Goal: Find specific page/section: Find specific page/section

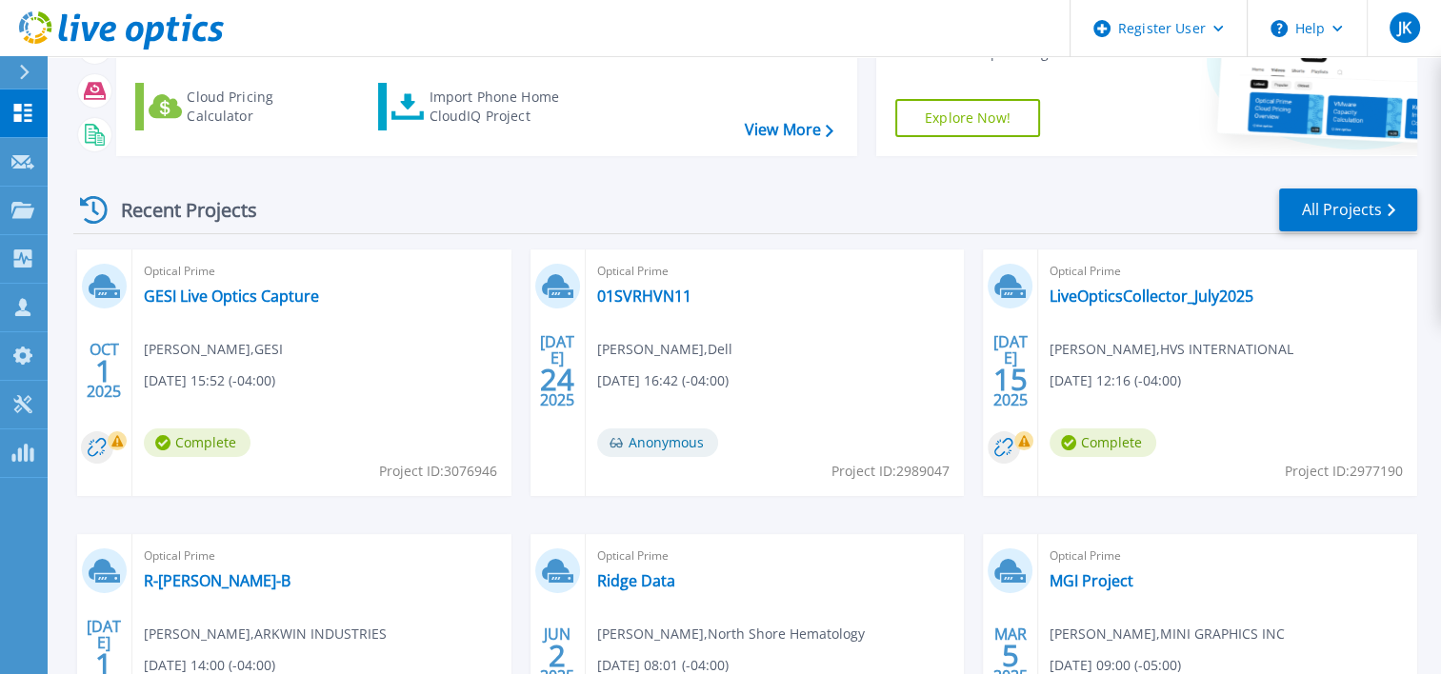
scroll to position [381, 0]
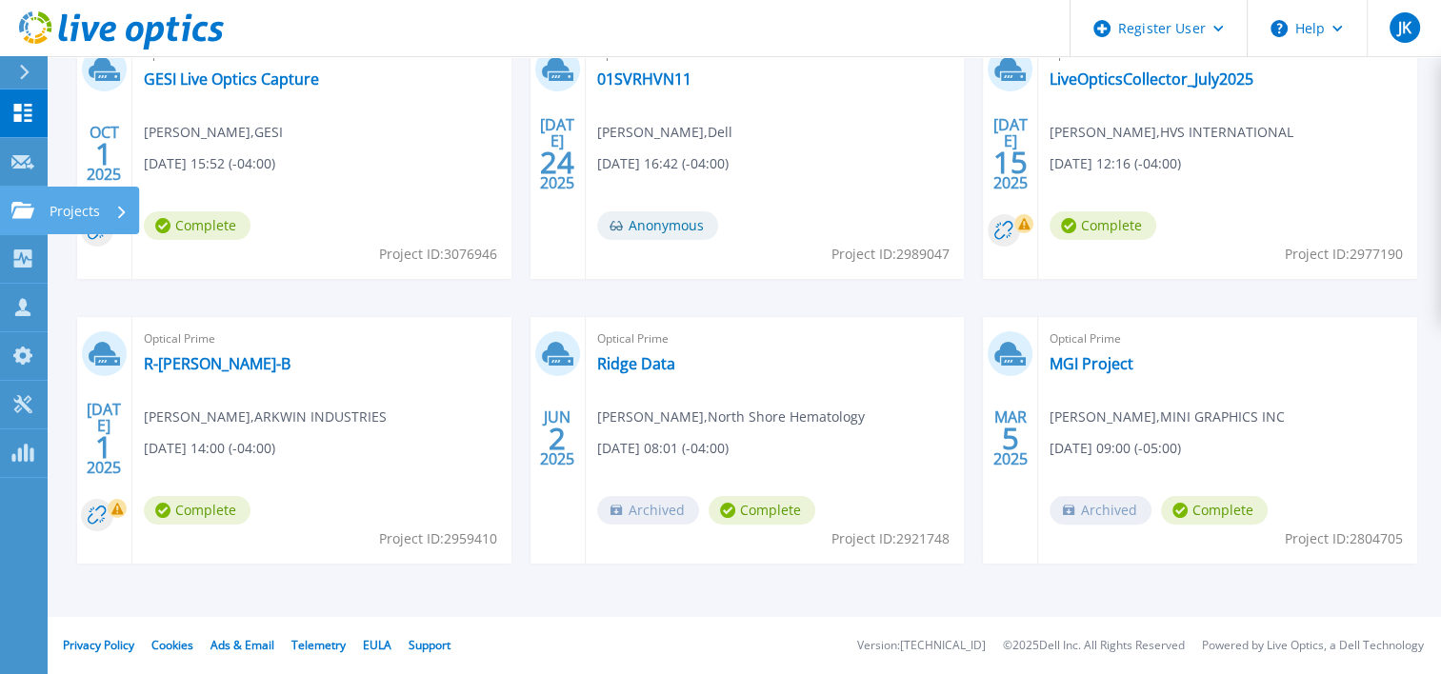
click at [19, 198] on link "Projects Projects" at bounding box center [24, 211] width 48 height 49
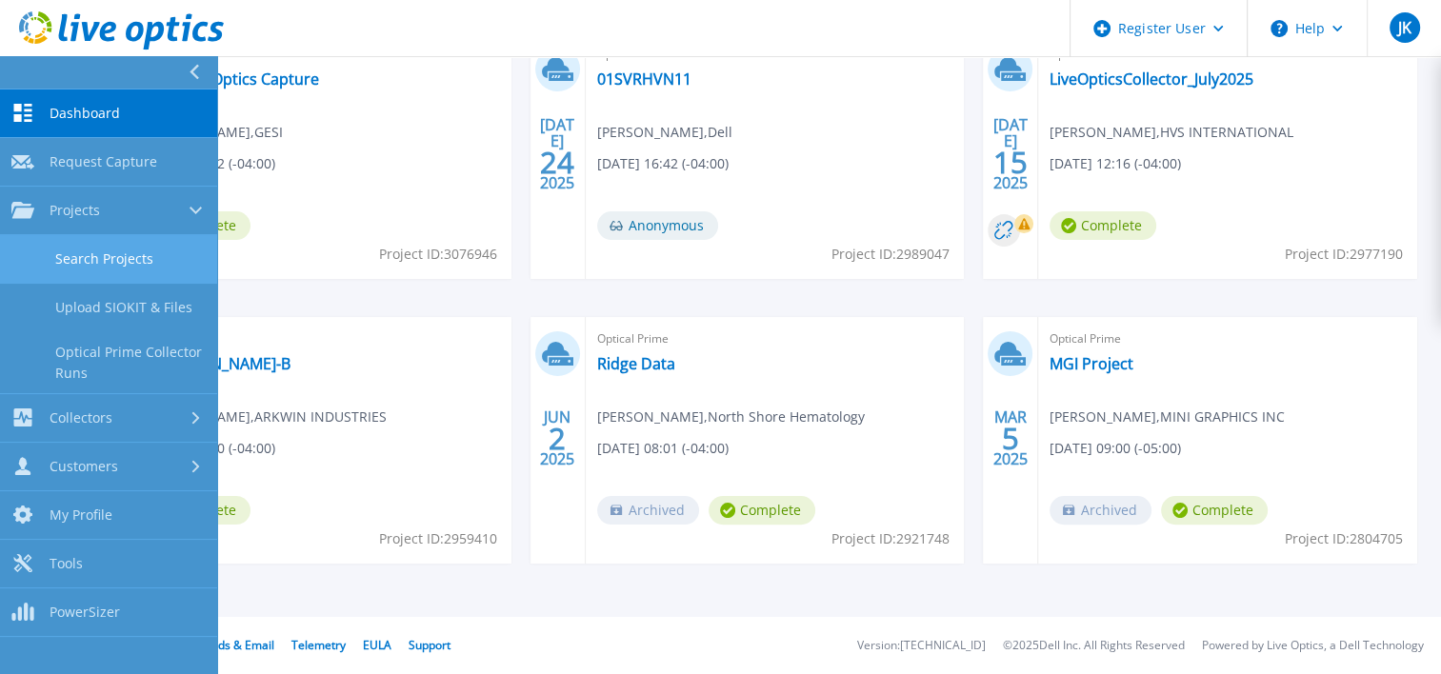
click at [95, 243] on link "Search Projects" at bounding box center [108, 259] width 217 height 49
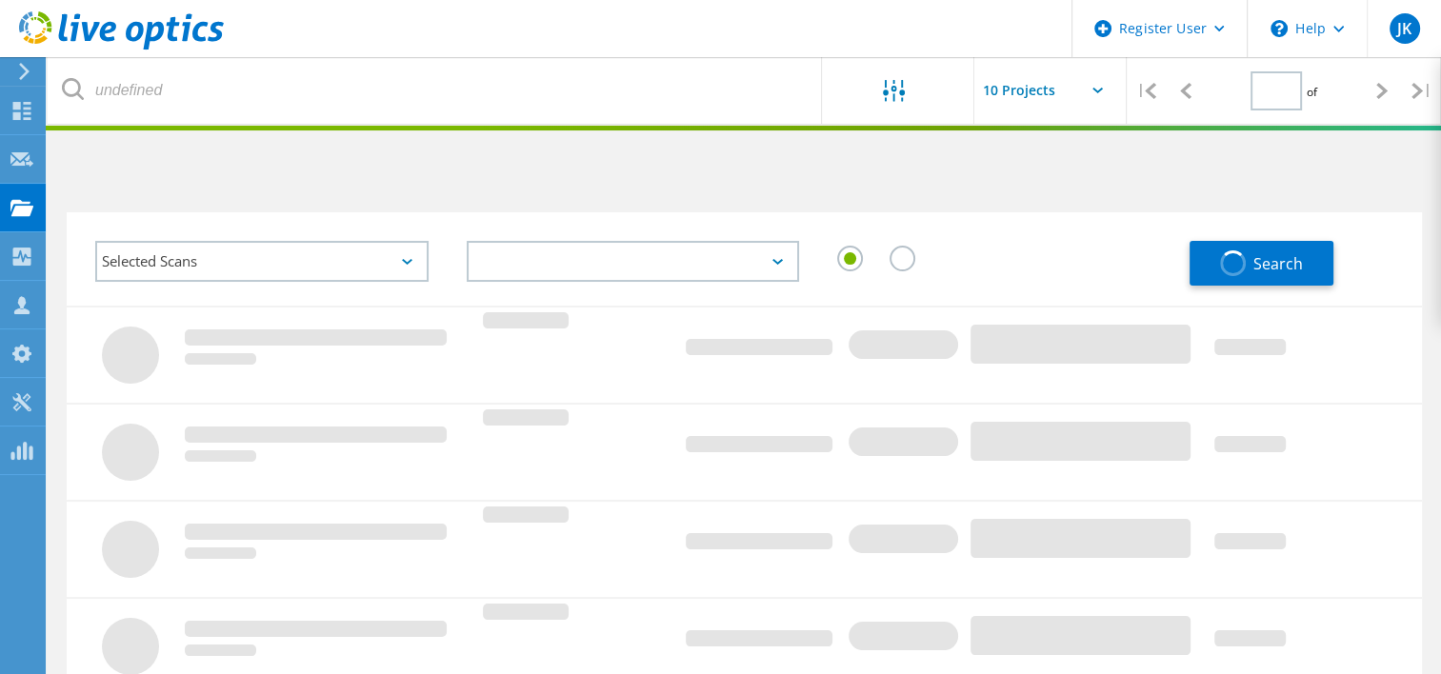
type input "1"
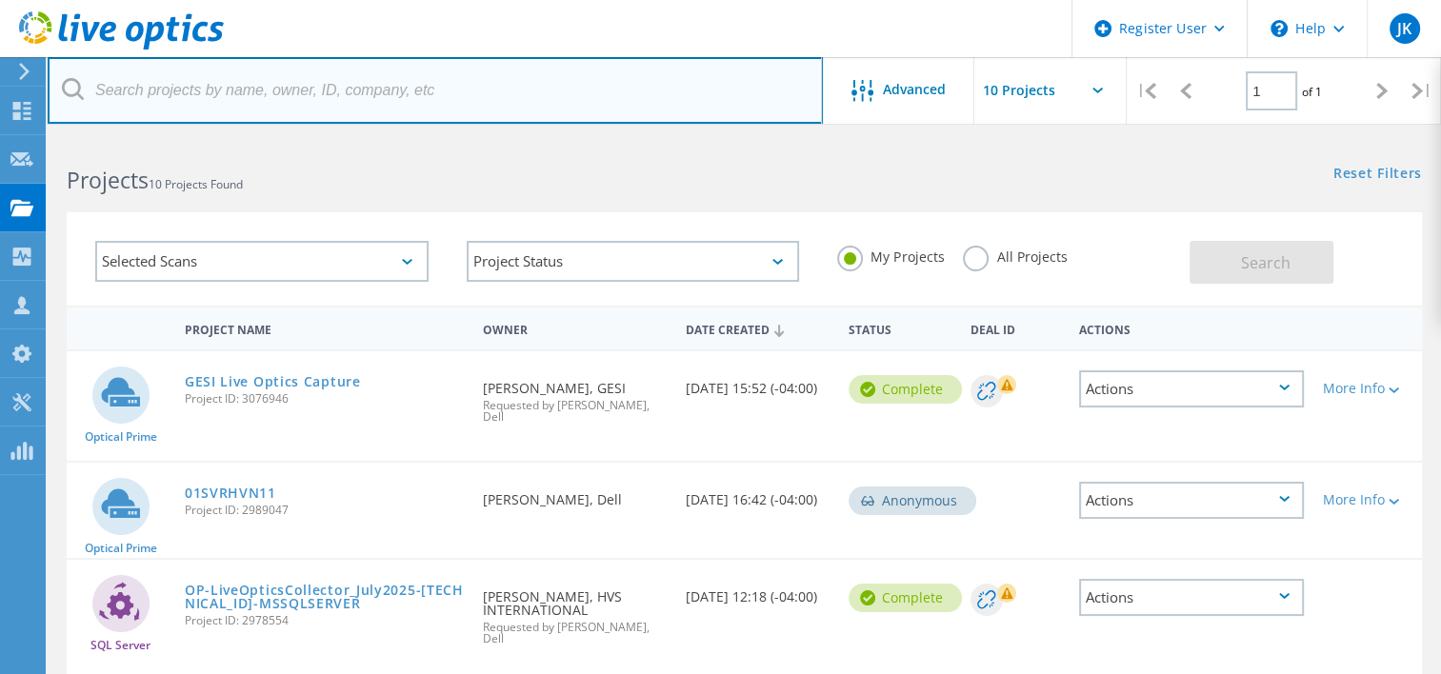
click at [255, 109] on input "text" at bounding box center [435, 90] width 775 height 67
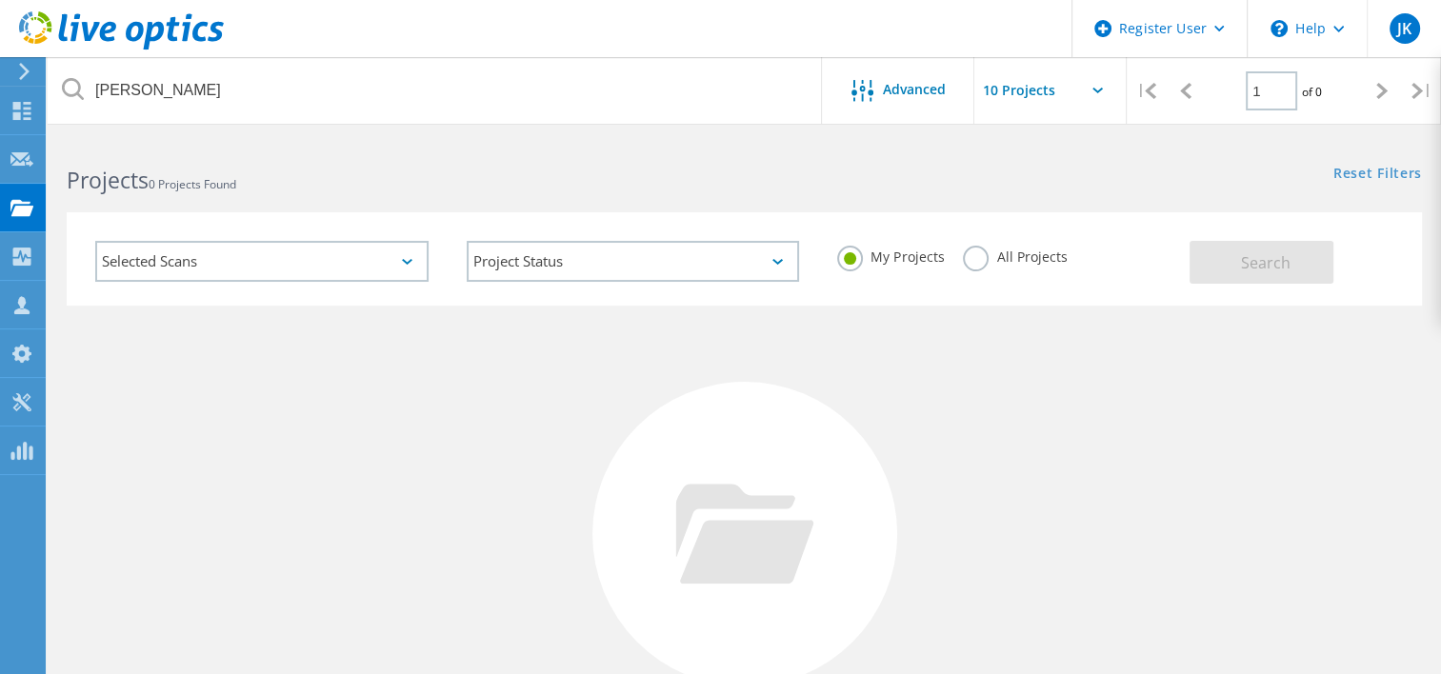
click at [960, 252] on div "My Projects All Projects" at bounding box center [1003, 257] width 371 height 70
click at [964, 264] on label "All Projects" at bounding box center [1015, 255] width 104 height 18
click at [0, 0] on input "All Projects" at bounding box center [0, 0] width 0 height 0
click at [1254, 259] on span "Search" at bounding box center [1266, 262] width 50 height 21
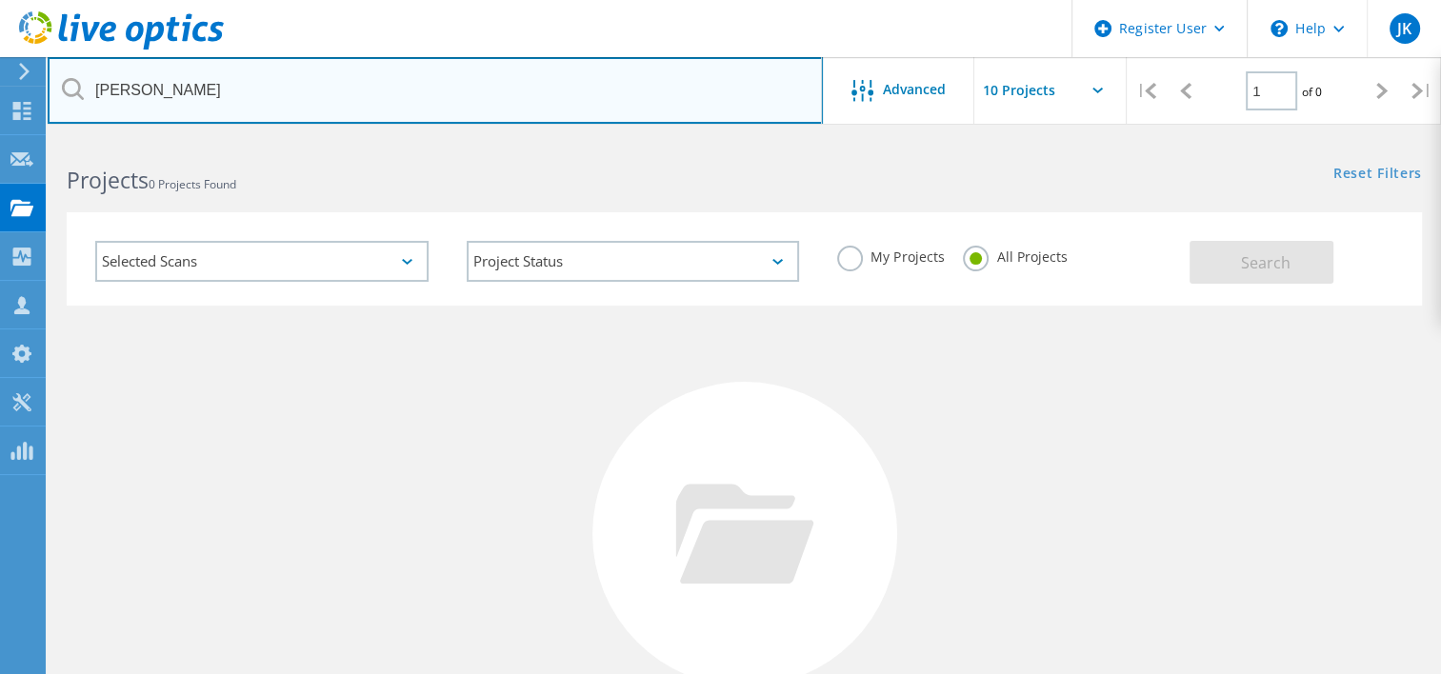
drag, startPoint x: 188, startPoint y: 76, endPoint x: 0, endPoint y: 86, distance: 187.8
click at [0, 86] on html "Register User \n Help Explore Helpful Articles Contact Support JK Dell User Jul…" at bounding box center [720, 438] width 1441 height 877
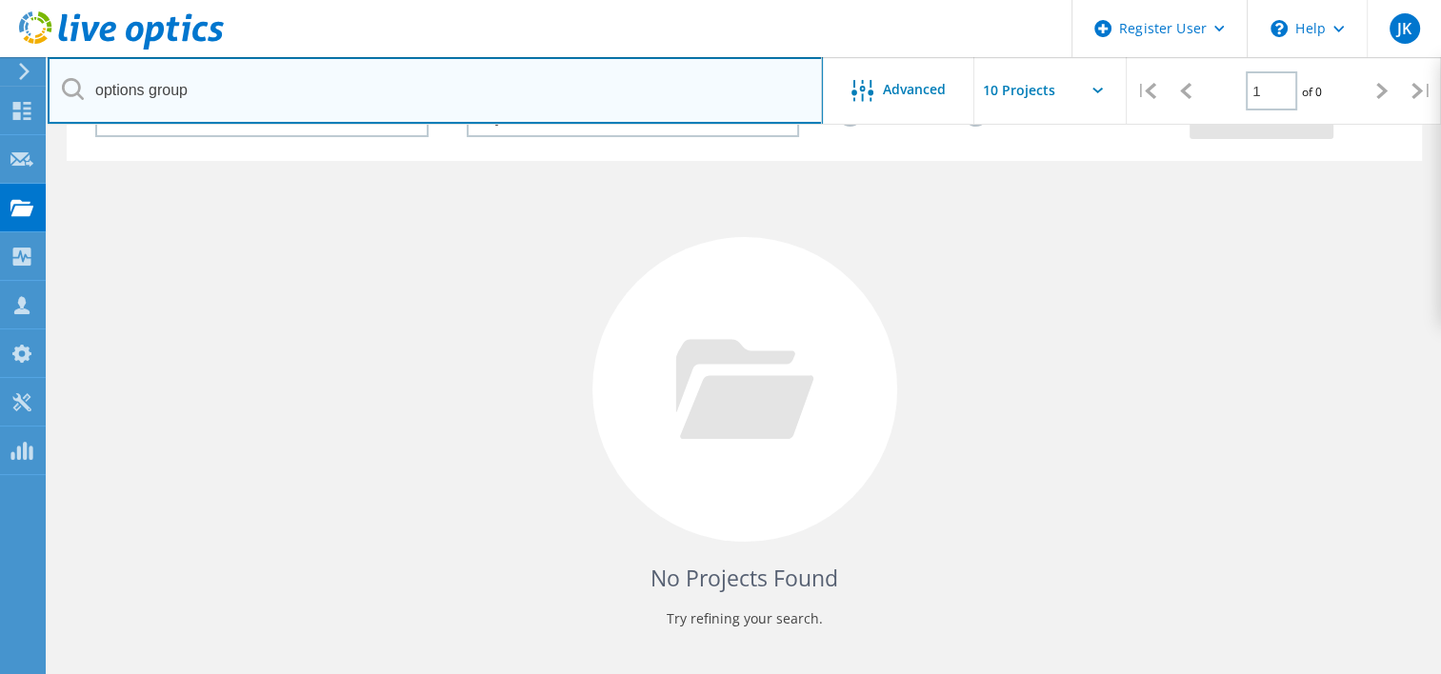
scroll to position [145, 0]
drag, startPoint x: 289, startPoint y: 88, endPoint x: 59, endPoint y: 71, distance: 231.0
click at [59, 71] on input "options group" at bounding box center [435, 90] width 775 height 67
paste input "alember@optionsgroup.com"
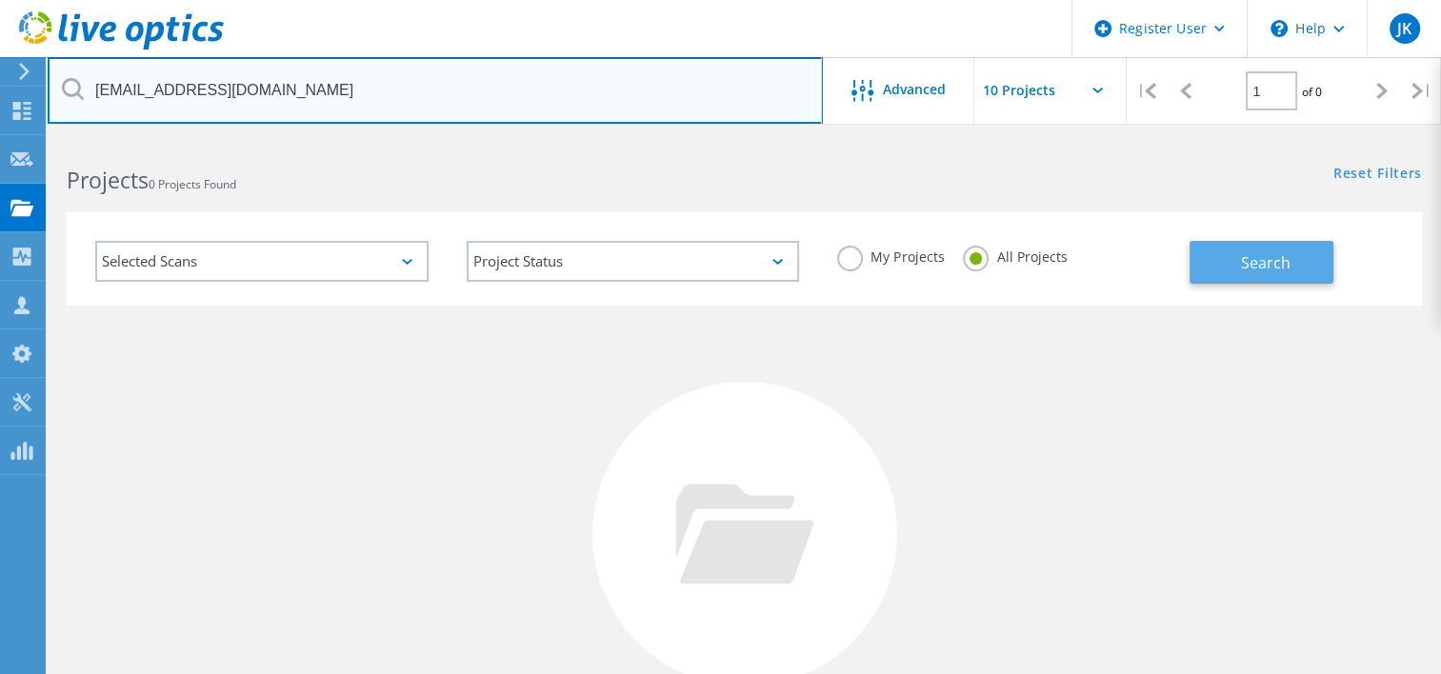
type input "alember@optionsgroup.com"
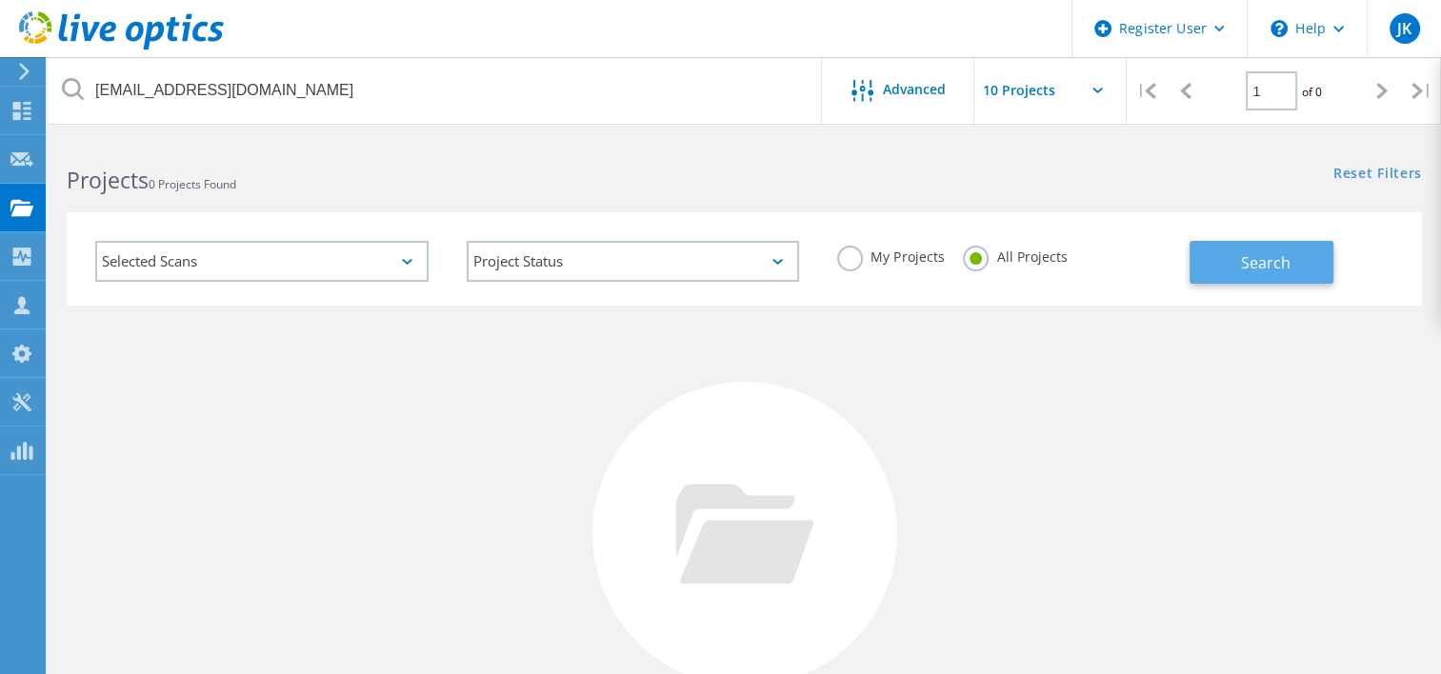
click at [1246, 263] on span "Search" at bounding box center [1266, 262] width 50 height 21
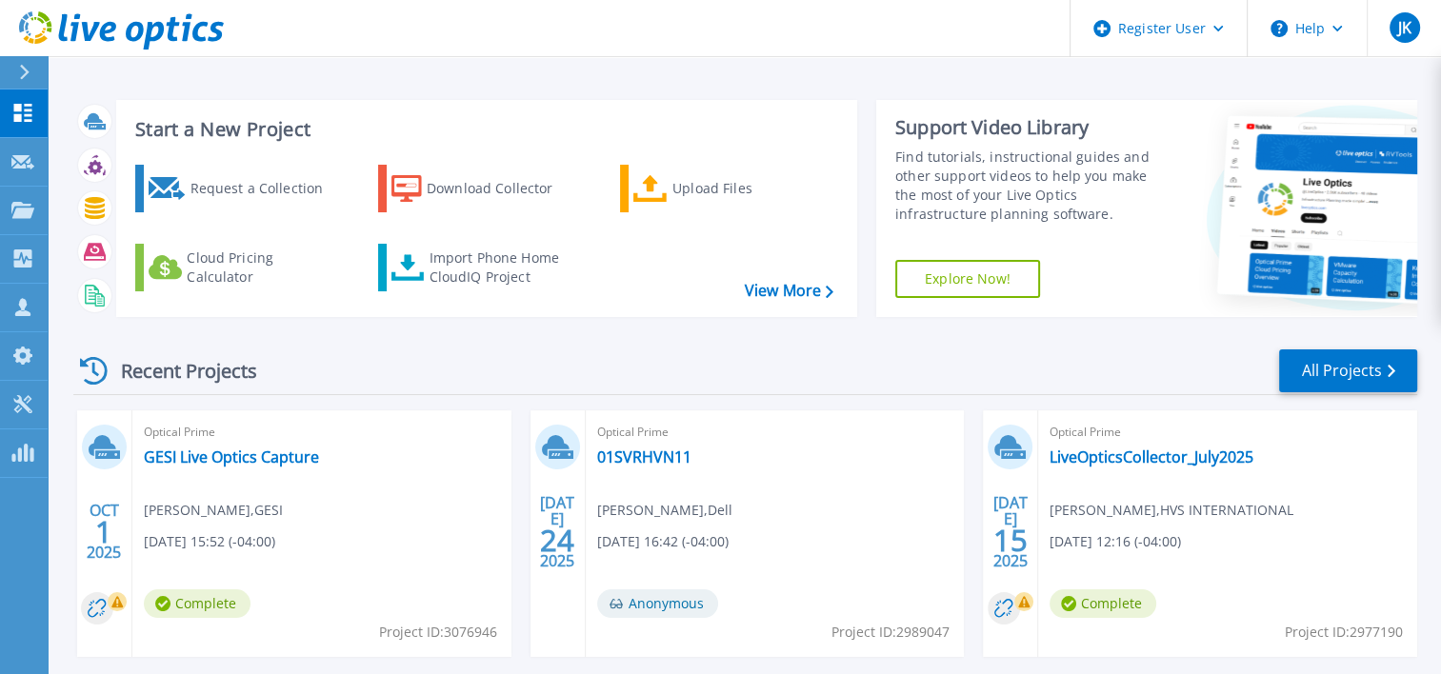
scroll to position [4, 0]
click at [259, 459] on link "GESI Live Optics Capture" at bounding box center [231, 456] width 175 height 19
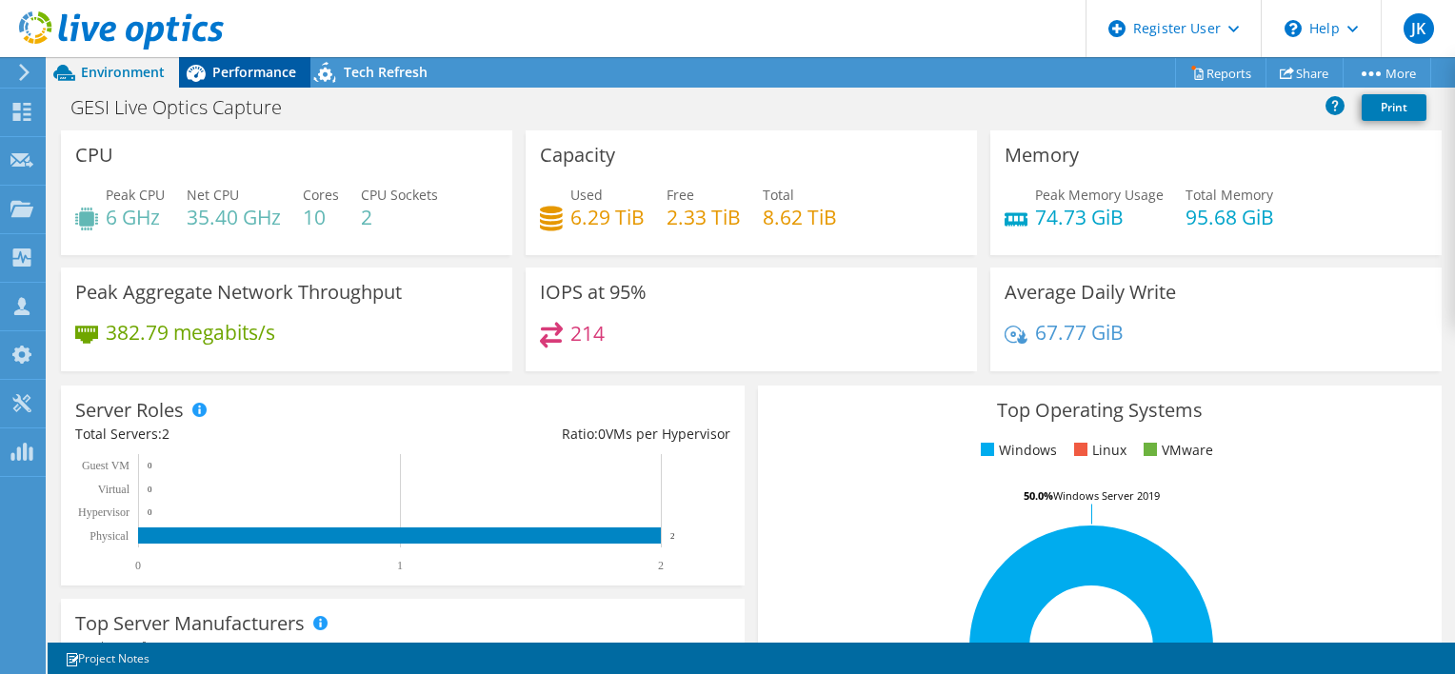
click at [225, 61] on div "Performance" at bounding box center [244, 72] width 131 height 30
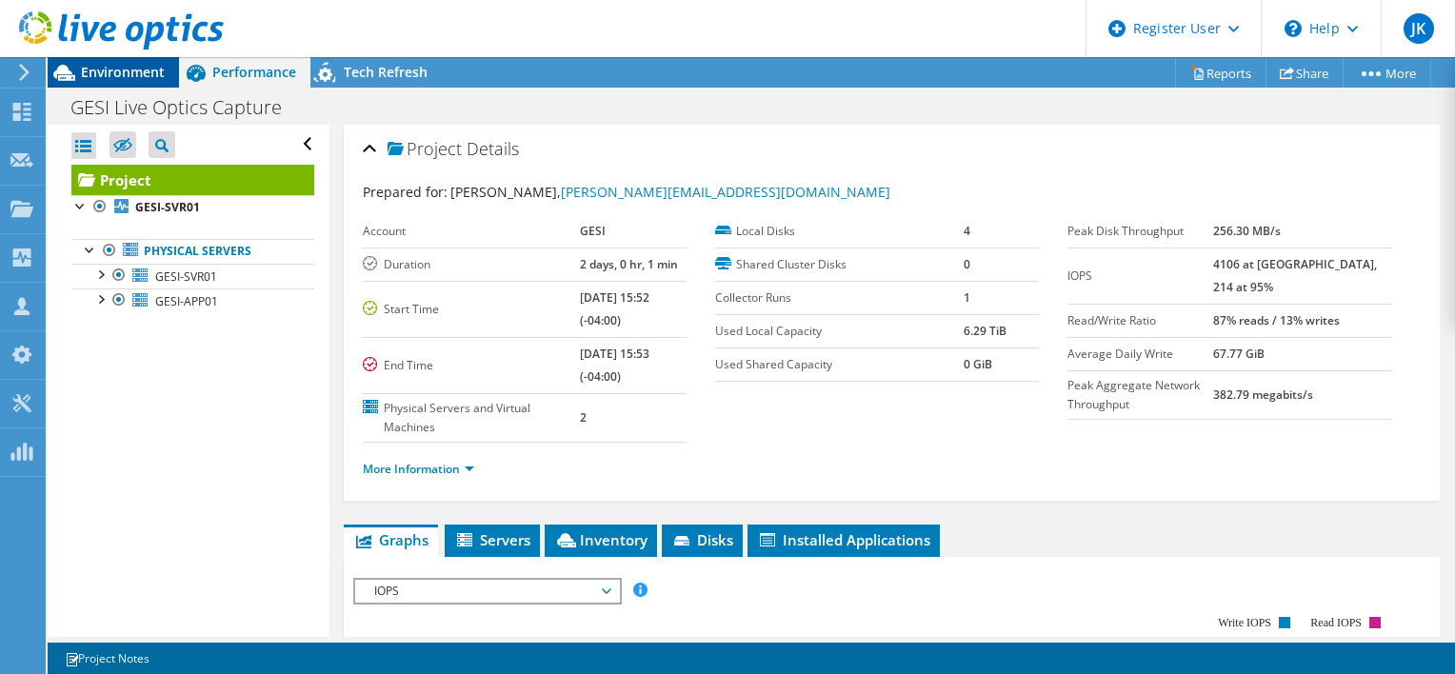
click at [110, 71] on span "Environment" at bounding box center [123, 72] width 84 height 18
